Goal: Task Accomplishment & Management: Use online tool/utility

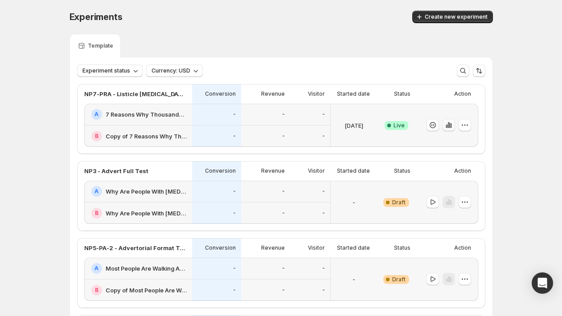
click at [449, 126] on icon "button" at bounding box center [448, 125] width 9 height 9
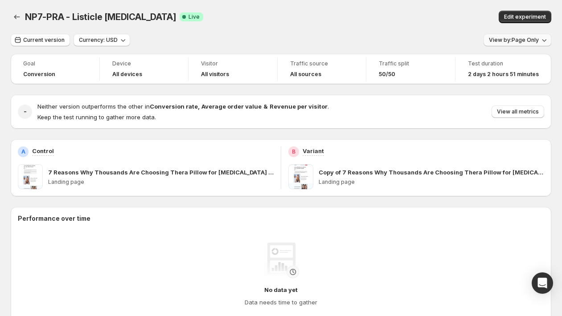
click at [549, 41] on icon "button" at bounding box center [544, 40] width 9 height 9
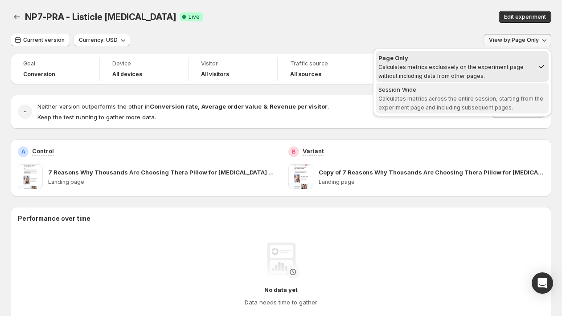
click at [473, 98] on span "Calculates metrics across the entire session, starting from the experiment page…" at bounding box center [460, 103] width 165 height 16
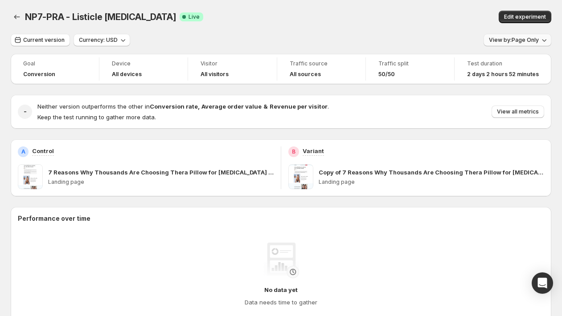
click at [528, 40] on span "View by: Page Only" at bounding box center [514, 40] width 50 height 7
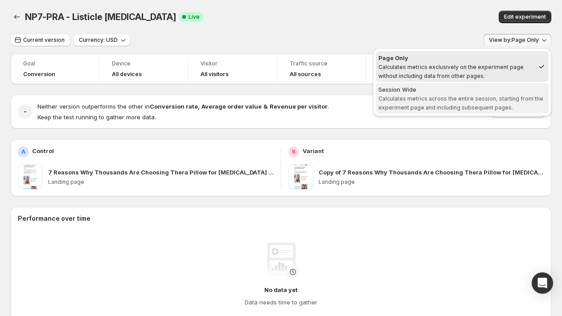
click at [463, 92] on div "Session Wide" at bounding box center [462, 89] width 168 height 9
